Goal: Information Seeking & Learning: Check status

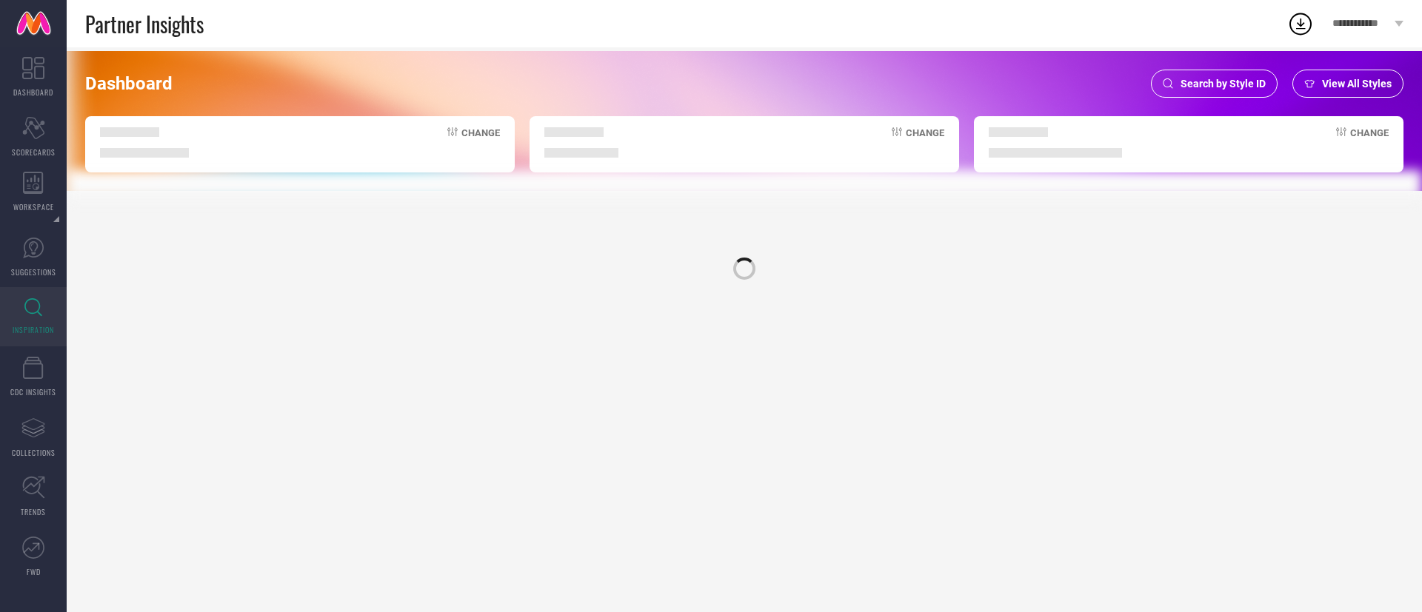
click at [1265, 79] on span "Search by Style ID" at bounding box center [1222, 84] width 85 height 12
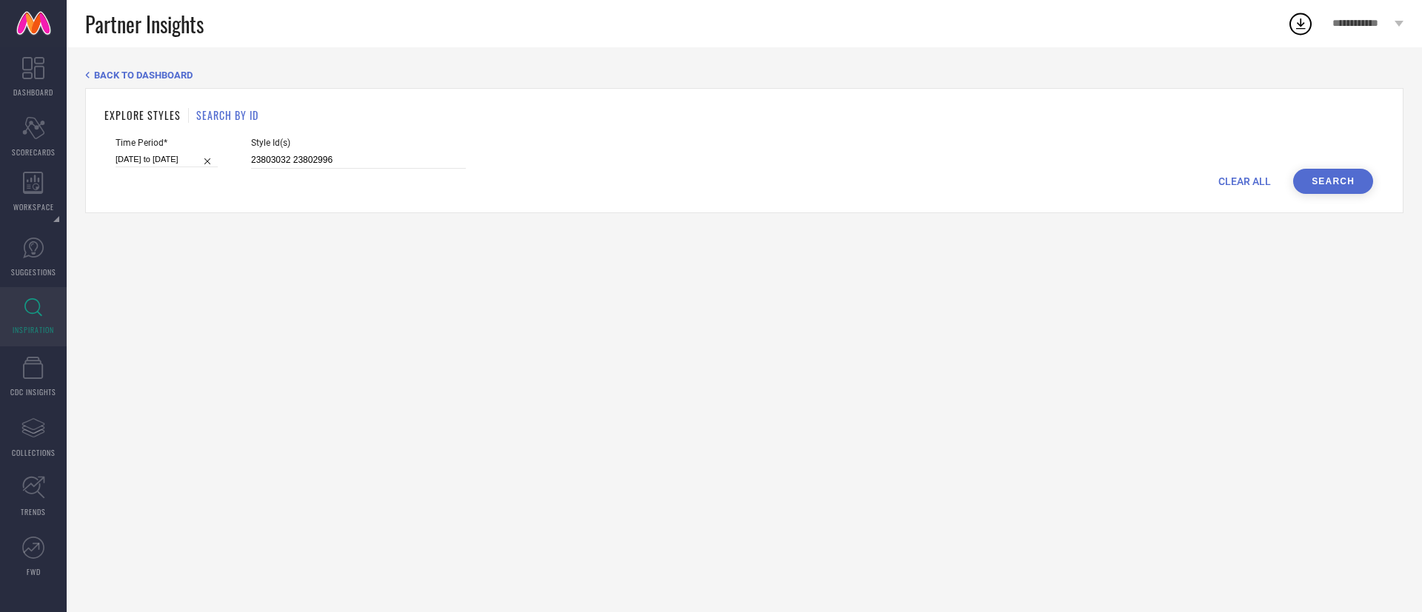
click at [440, 147] on span "Style Id(s)" at bounding box center [358, 143] width 215 height 10
click at [440, 153] on input "23803032 23802996" at bounding box center [358, 160] width 215 height 17
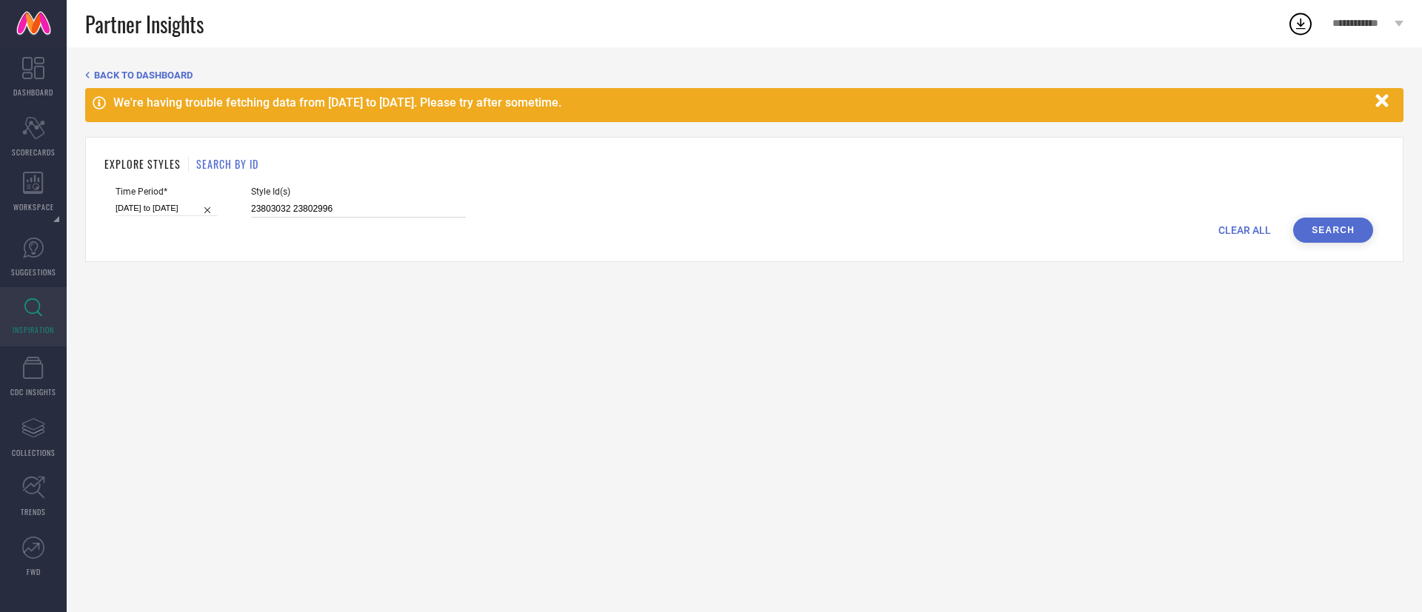
paste input "31345943 31346000"
type input "31345943 31346000"
click at [157, 210] on input "01-03-2025 to 31-08-2025" at bounding box center [167, 209] width 102 height 16
select select "2"
select select "2025"
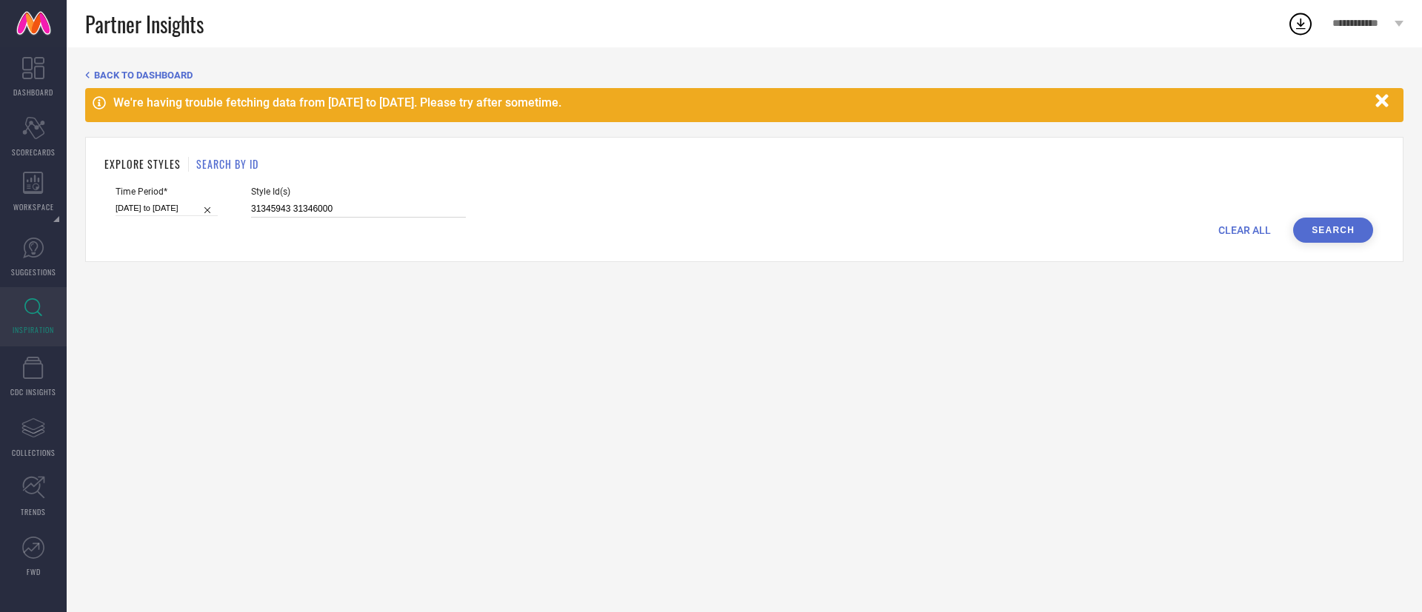
select select "3"
select select "2025"
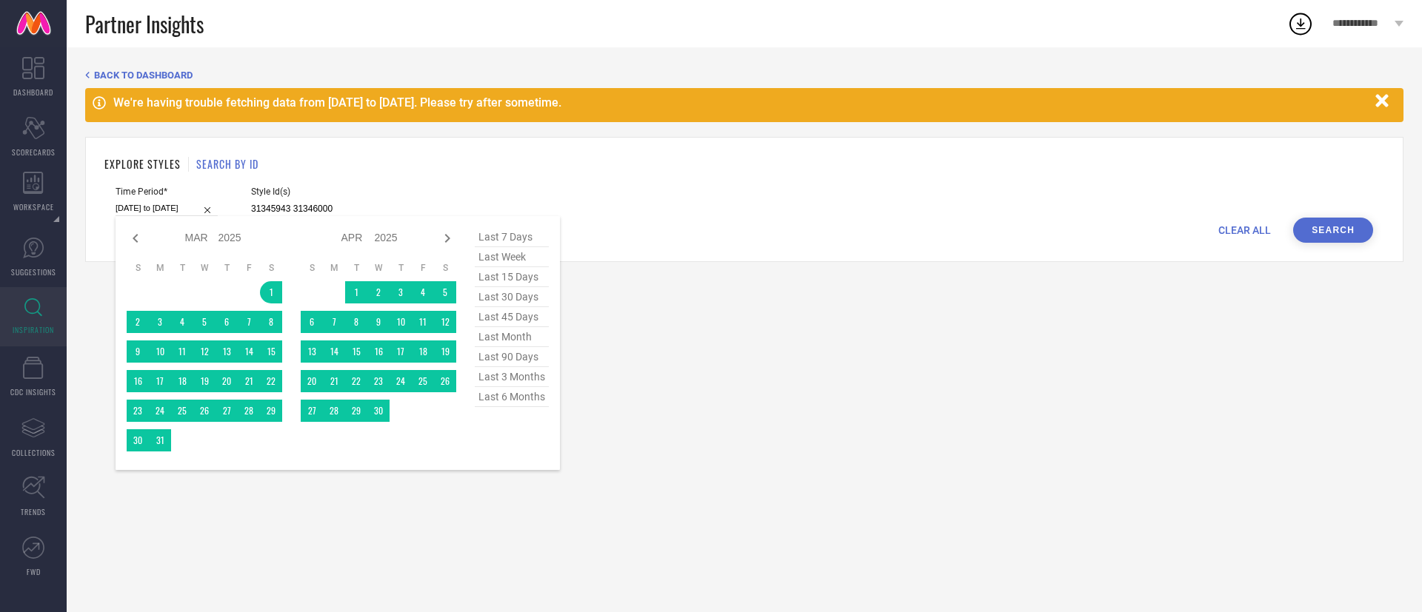
type input "31345943 31346000"
click at [477, 400] on span "last 6 months" at bounding box center [512, 397] width 74 height 20
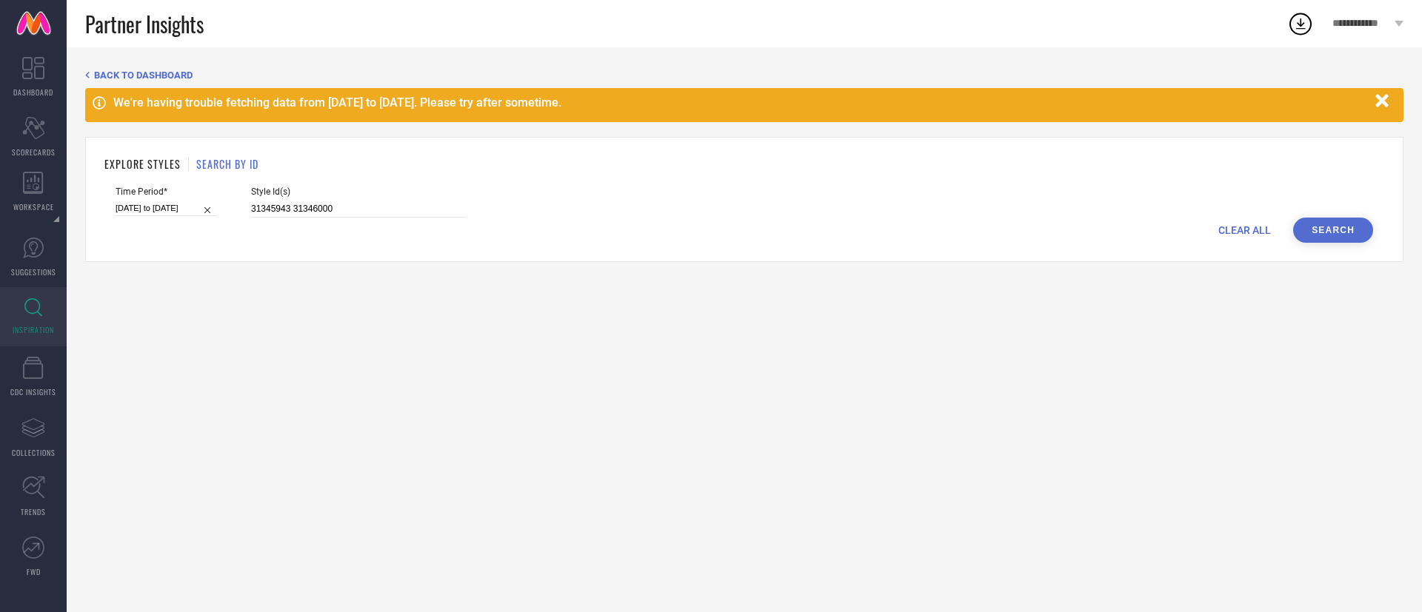
click at [1351, 227] on button "Search" at bounding box center [1333, 230] width 80 height 25
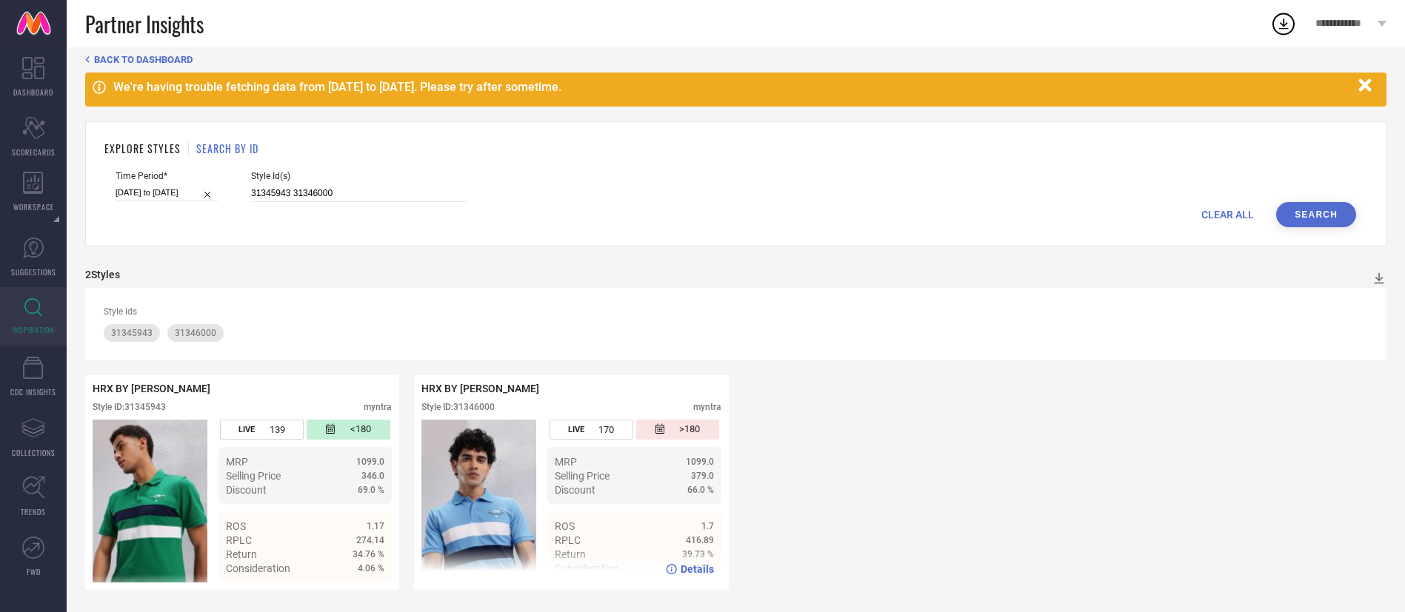
scroll to position [15, 0]
